Goal: Information Seeking & Learning: Learn about a topic

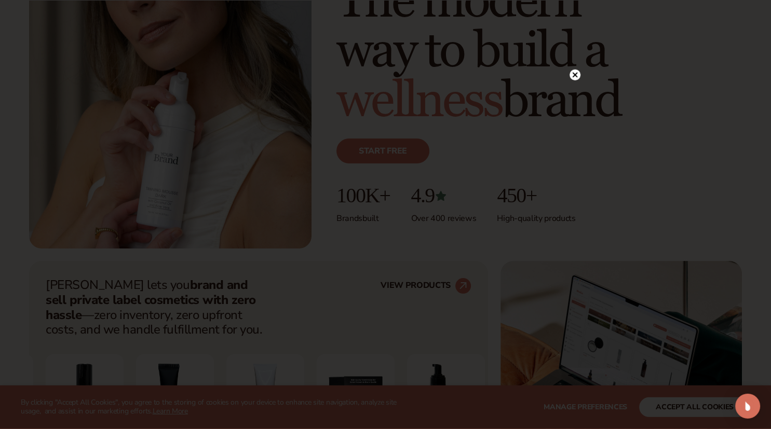
scroll to position [219, 0]
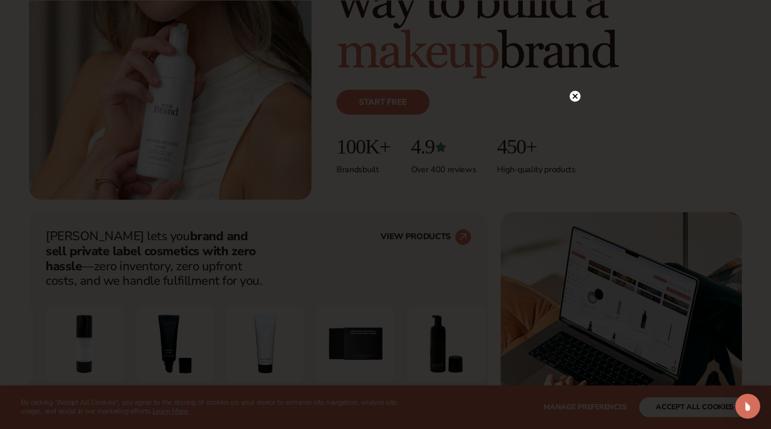
click at [578, 96] on circle at bounding box center [575, 96] width 11 height 11
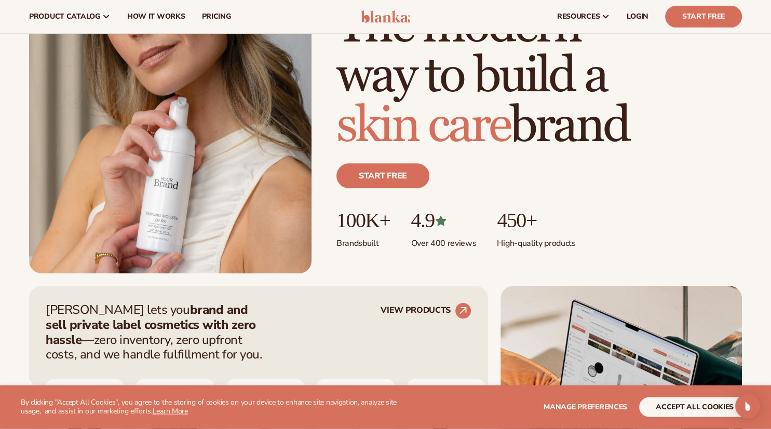
scroll to position [0, 0]
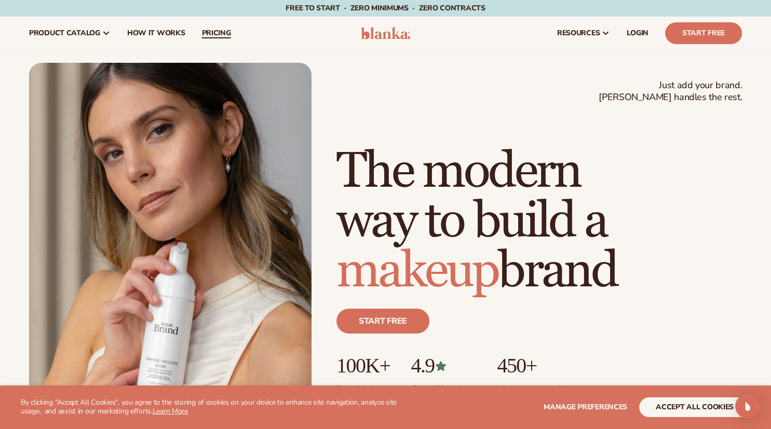
click at [226, 32] on span "pricing" at bounding box center [215, 33] width 29 height 8
